Goal: Task Accomplishment & Management: Use online tool/utility

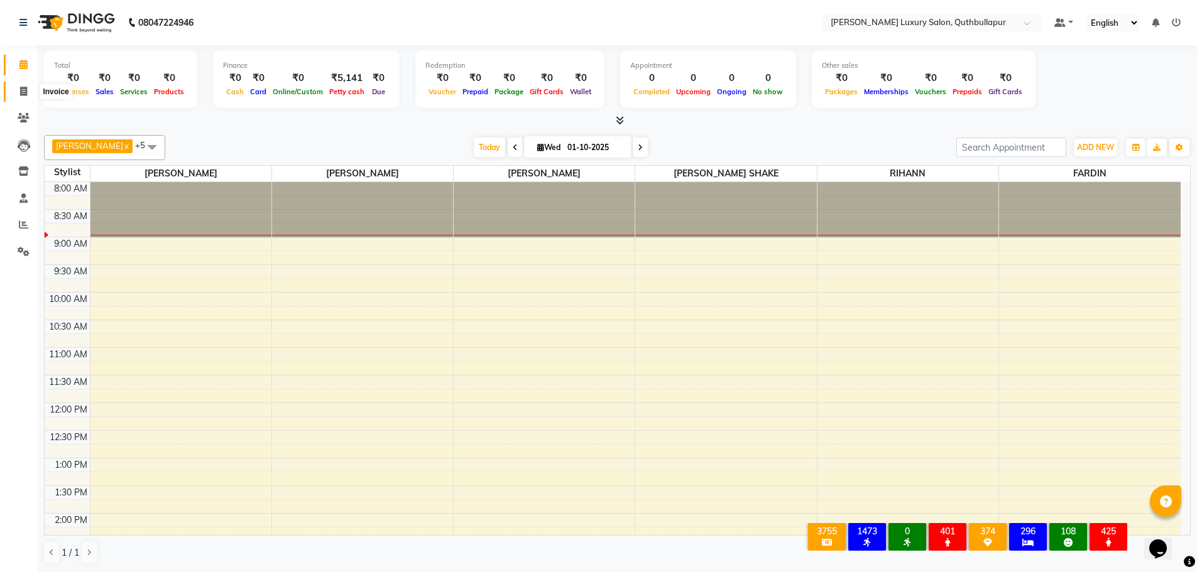
drag, startPoint x: 27, startPoint y: 91, endPoint x: 38, endPoint y: 6, distance: 86.1
click at [27, 91] on icon at bounding box center [23, 91] width 7 height 9
select select "5816"
select select "service"
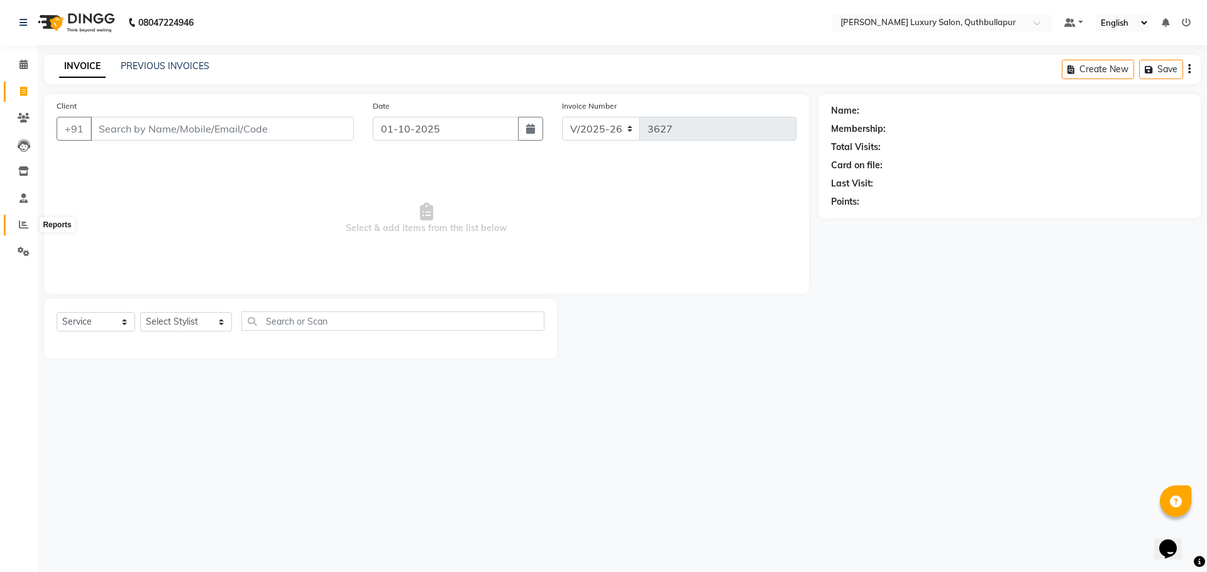
click at [26, 221] on icon at bounding box center [23, 224] width 9 height 9
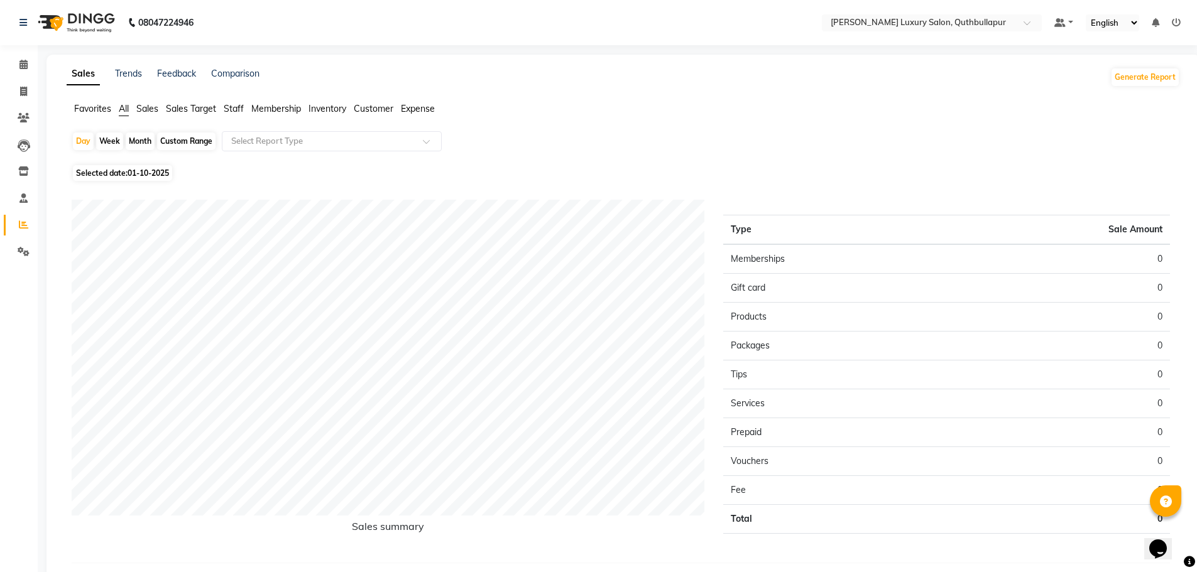
click at [234, 102] on div "Sales Trends Feedback Comparison Generate Report Favorites All Sales Sales Targ…" at bounding box center [624, 326] width 1154 height 542
click at [235, 108] on span "Staff" at bounding box center [234, 108] width 20 height 11
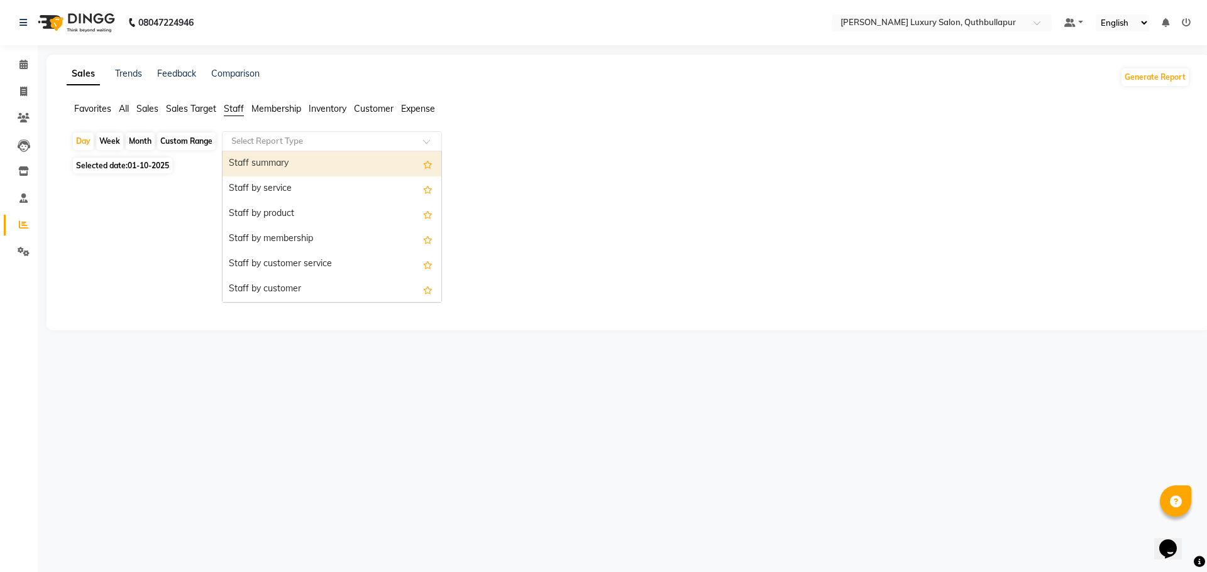
click at [235, 140] on input "text" at bounding box center [319, 141] width 181 height 13
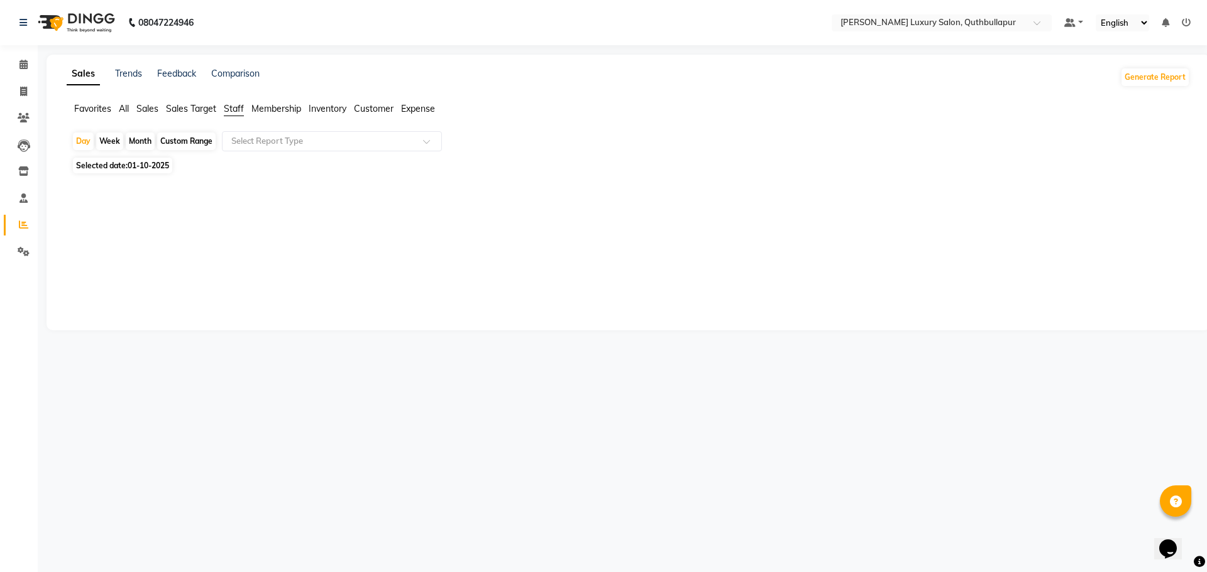
click at [198, 141] on div "Custom Range" at bounding box center [186, 142] width 58 height 18
select select "10"
select select "2025"
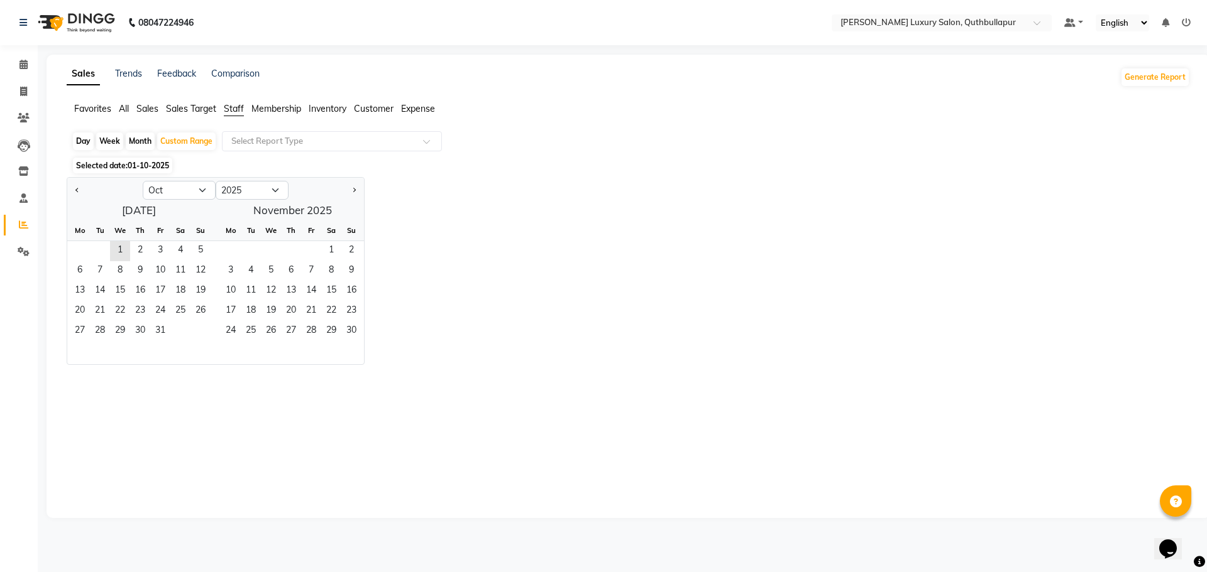
click at [72, 194] on div at bounding box center [104, 190] width 75 height 20
click at [77, 191] on span "Previous month" at bounding box center [77, 190] width 4 height 4
select select "9"
click at [84, 242] on span "1" at bounding box center [80, 251] width 20 height 20
click at [98, 338] on span "30" at bounding box center [100, 332] width 20 height 20
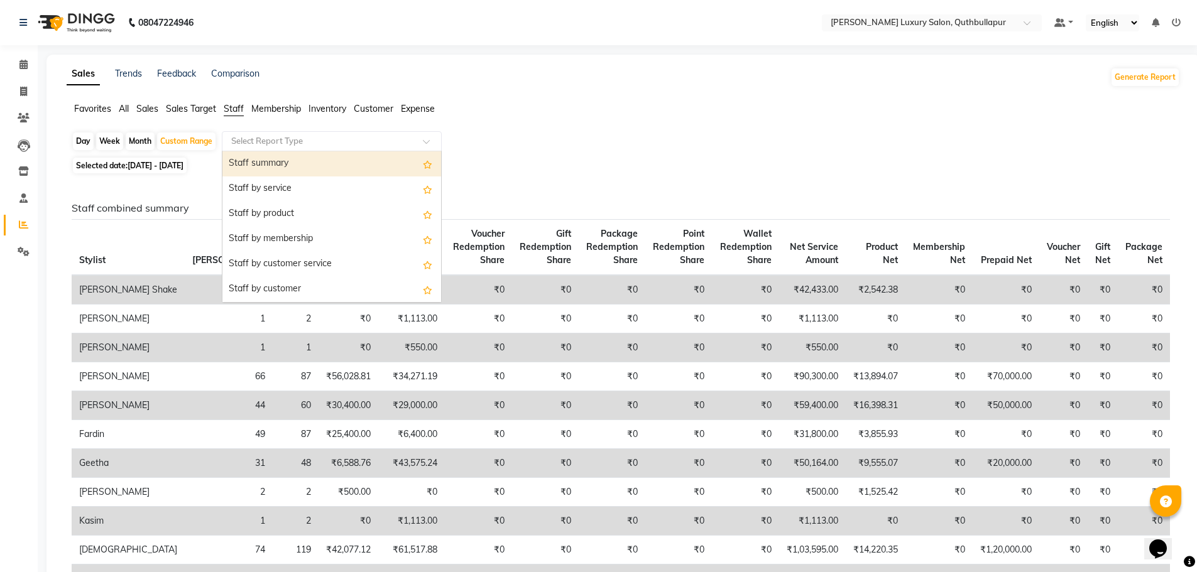
click at [379, 141] on input "text" at bounding box center [319, 141] width 181 height 13
click at [366, 157] on div "Staff summary" at bounding box center [331, 163] width 219 height 25
select select "csv"
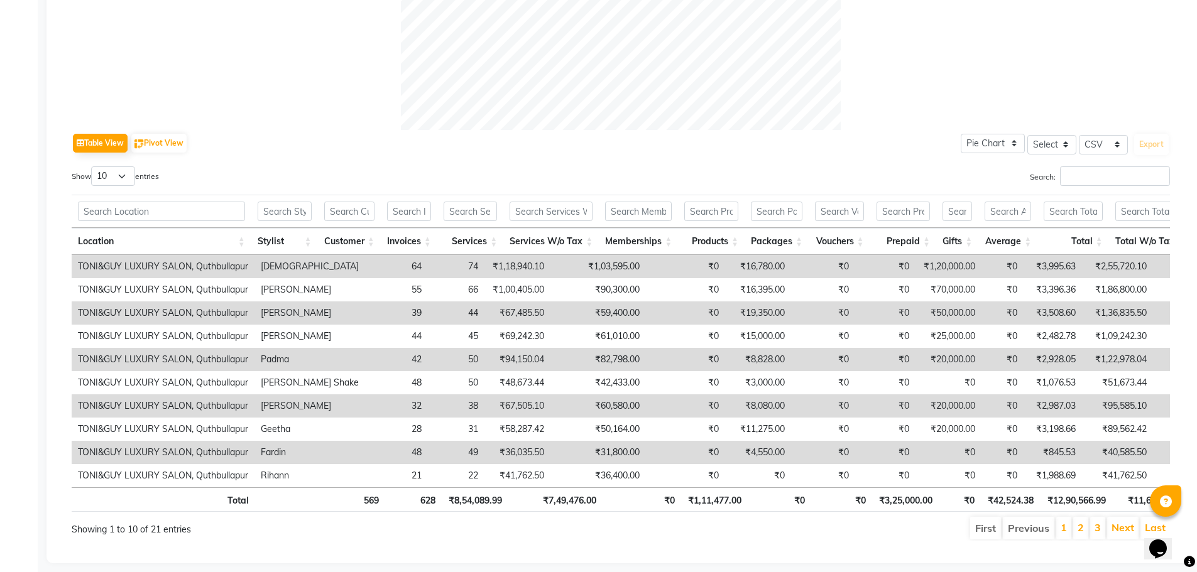
scroll to position [541, 0]
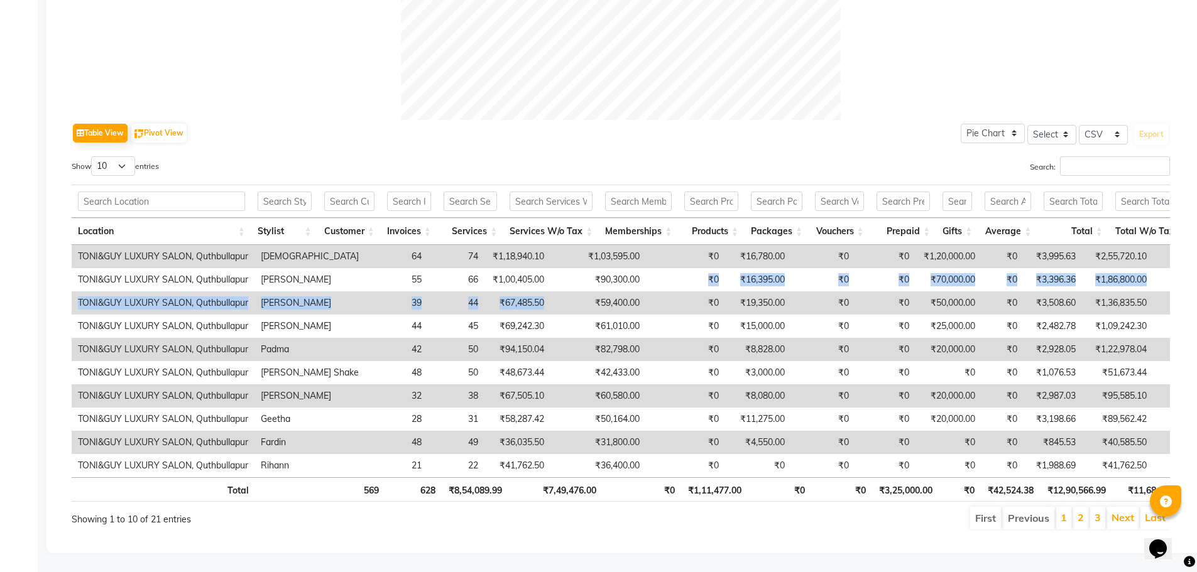
drag, startPoint x: 598, startPoint y: 262, endPoint x: 540, endPoint y: 274, distance: 59.0
click at [540, 274] on tbody "TONI&GUY LUXURY SALON, Quthbullapur Krishna 64 74 ₹1,18,940.10 ₹1,03,595.00 ₹0 …" at bounding box center [807, 361] width 1470 height 233
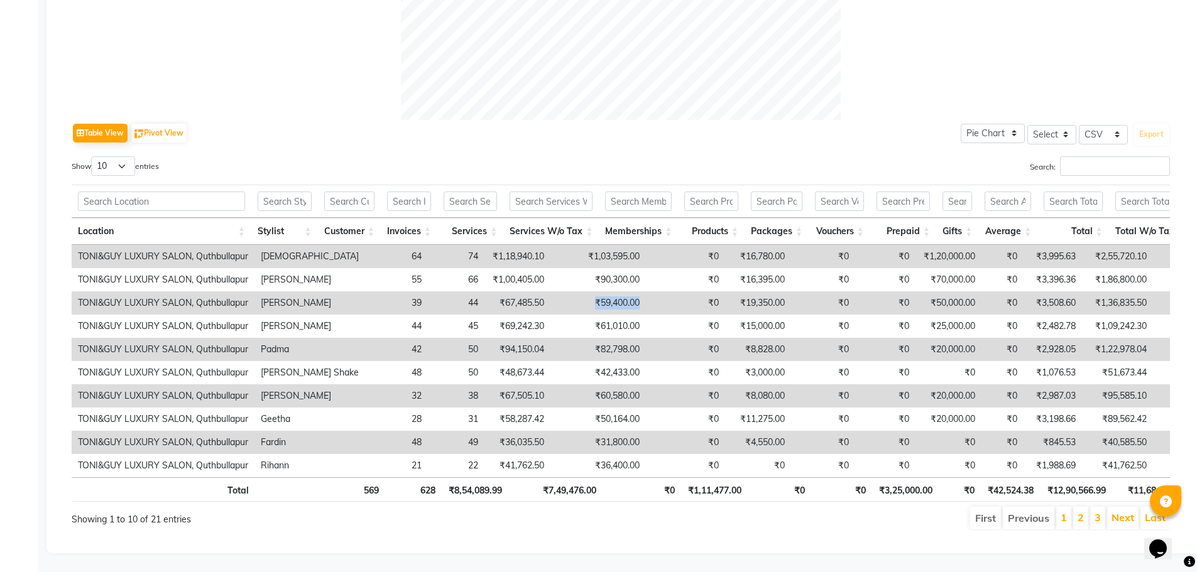
drag, startPoint x: 594, startPoint y: 282, endPoint x: 552, endPoint y: 288, distance: 41.9
click at [552, 292] on td "₹59,400.00" at bounding box center [598, 303] width 96 height 23
click at [111, 156] on select "10 25 50 100" at bounding box center [113, 165] width 44 height 19
select select "100"
click at [93, 156] on select "10 25 50 100" at bounding box center [113, 165] width 44 height 19
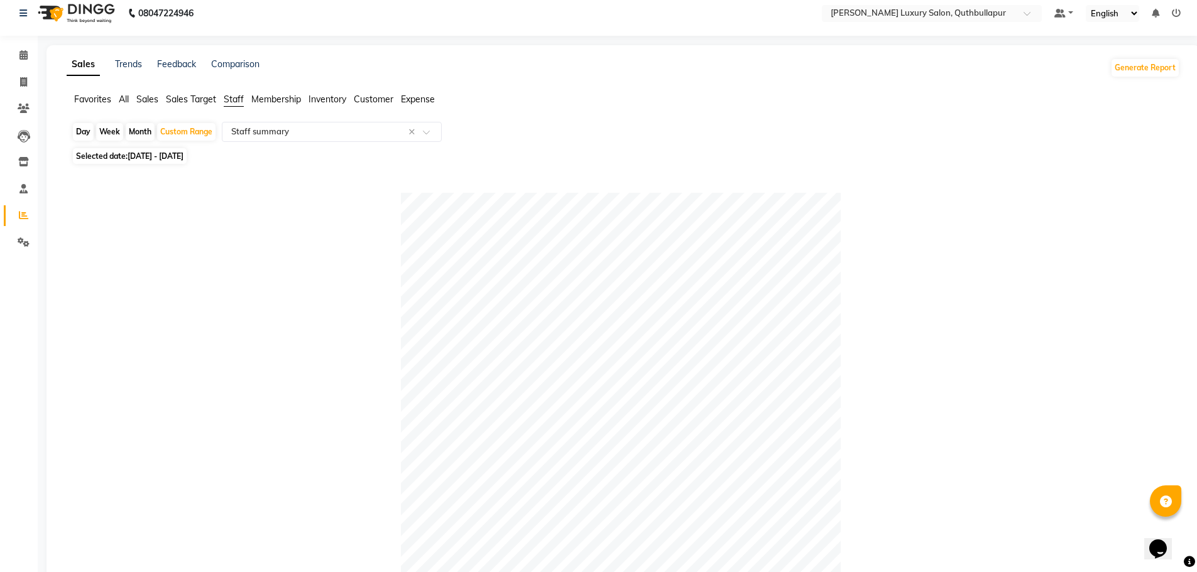
scroll to position [0, 0]
